Goal: Task Accomplishment & Management: Complete application form

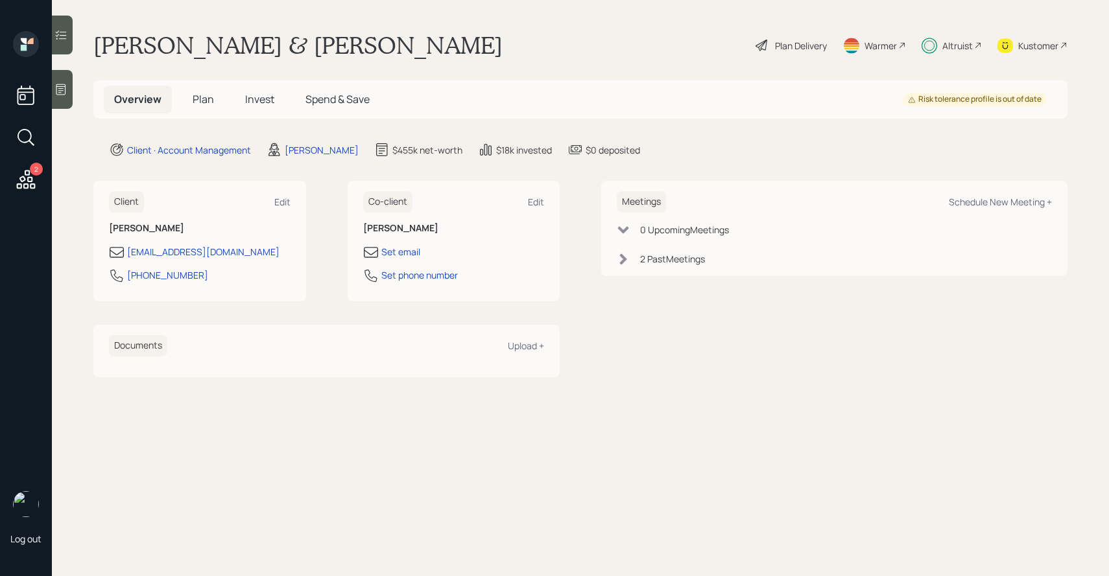
click at [206, 98] on span "Plan" at bounding box center [203, 99] width 21 height 14
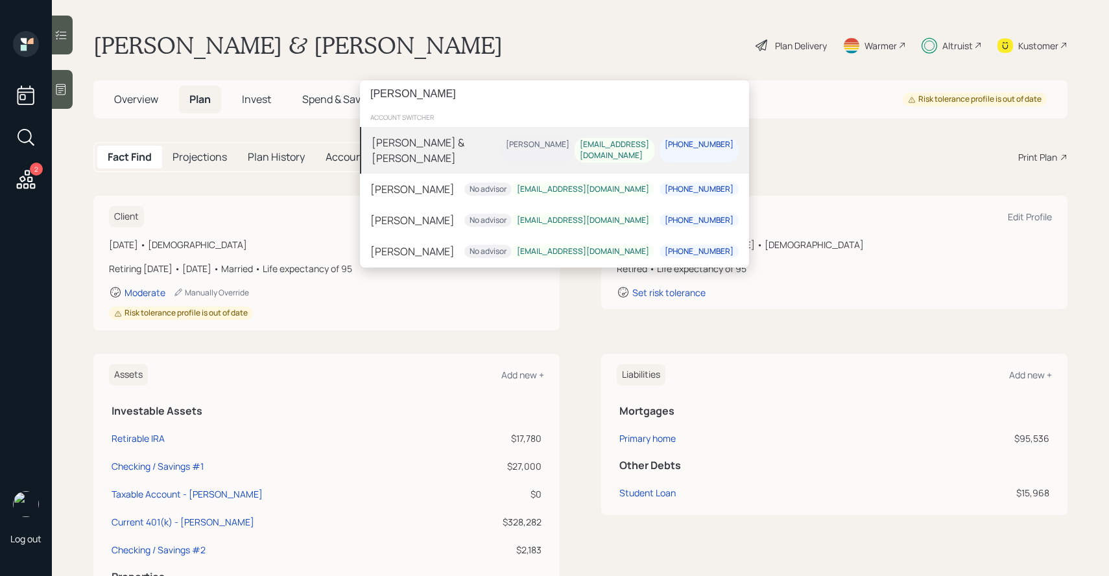
type input "[PERSON_NAME]"
